Goal: Task Accomplishment & Management: Complete application form

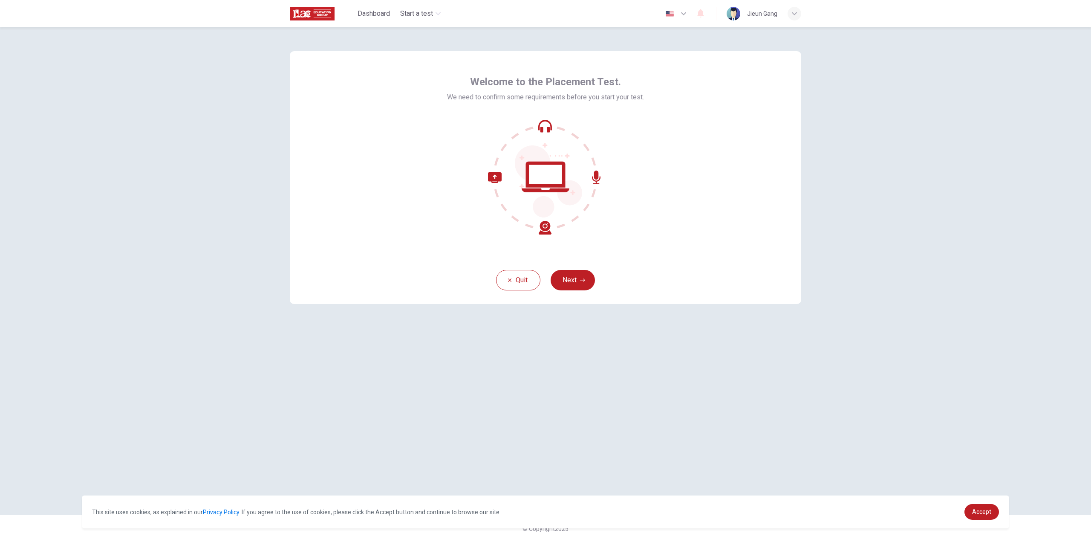
click at [579, 291] on div "Quit Next" at bounding box center [545, 280] width 511 height 48
click at [578, 280] on button "Next" at bounding box center [572, 280] width 44 height 20
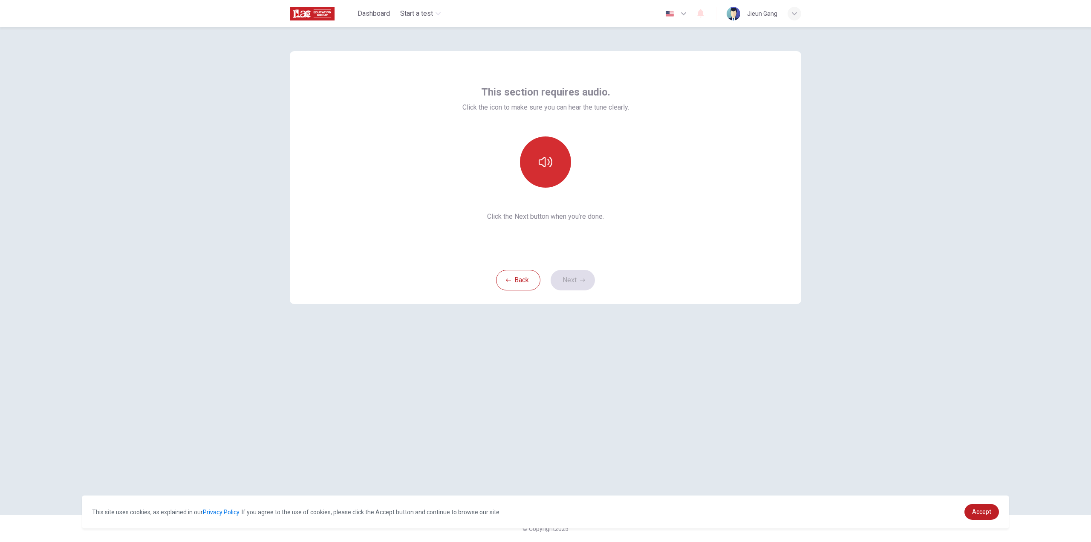
click at [549, 159] on icon "button" at bounding box center [546, 162] width 14 height 14
click at [555, 170] on button "button" at bounding box center [545, 161] width 51 height 51
click at [551, 171] on button "button" at bounding box center [545, 161] width 51 height 51
click at [580, 274] on button "Next" at bounding box center [572, 280] width 44 height 20
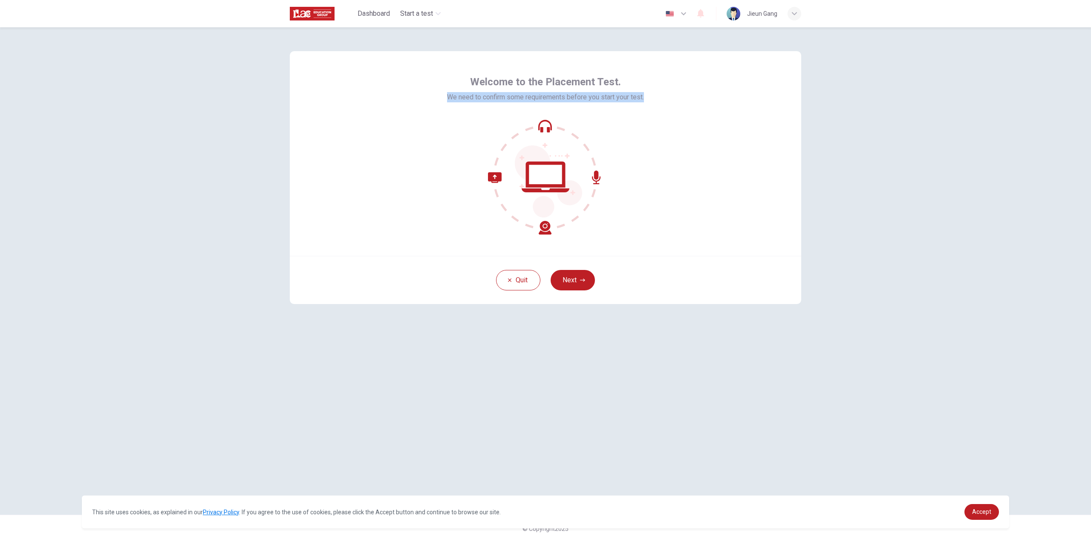
drag, startPoint x: 442, startPoint y: 93, endPoint x: 666, endPoint y: 94, distance: 223.7
click at [666, 94] on div "Welcome to the Placement Test. We need to confirm some requirements before you …" at bounding box center [545, 153] width 511 height 205
click at [979, 518] on link "Accept" at bounding box center [981, 512] width 35 height 16
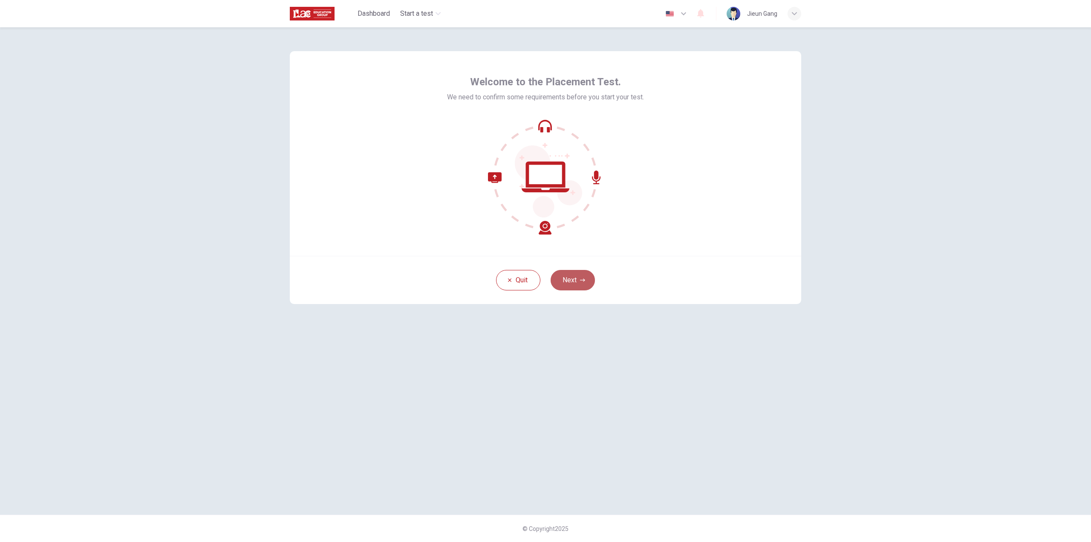
click at [570, 286] on button "Next" at bounding box center [572, 280] width 44 height 20
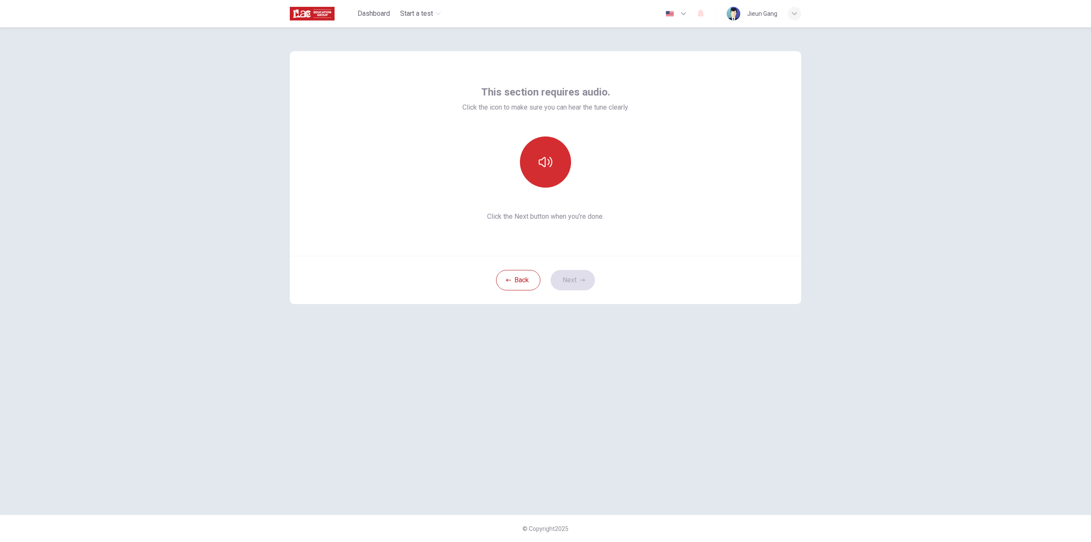
click at [541, 179] on button "button" at bounding box center [545, 161] width 51 height 51
click at [573, 281] on button "Next" at bounding box center [572, 280] width 44 height 20
